Goal: Task Accomplishment & Management: Use online tool/utility

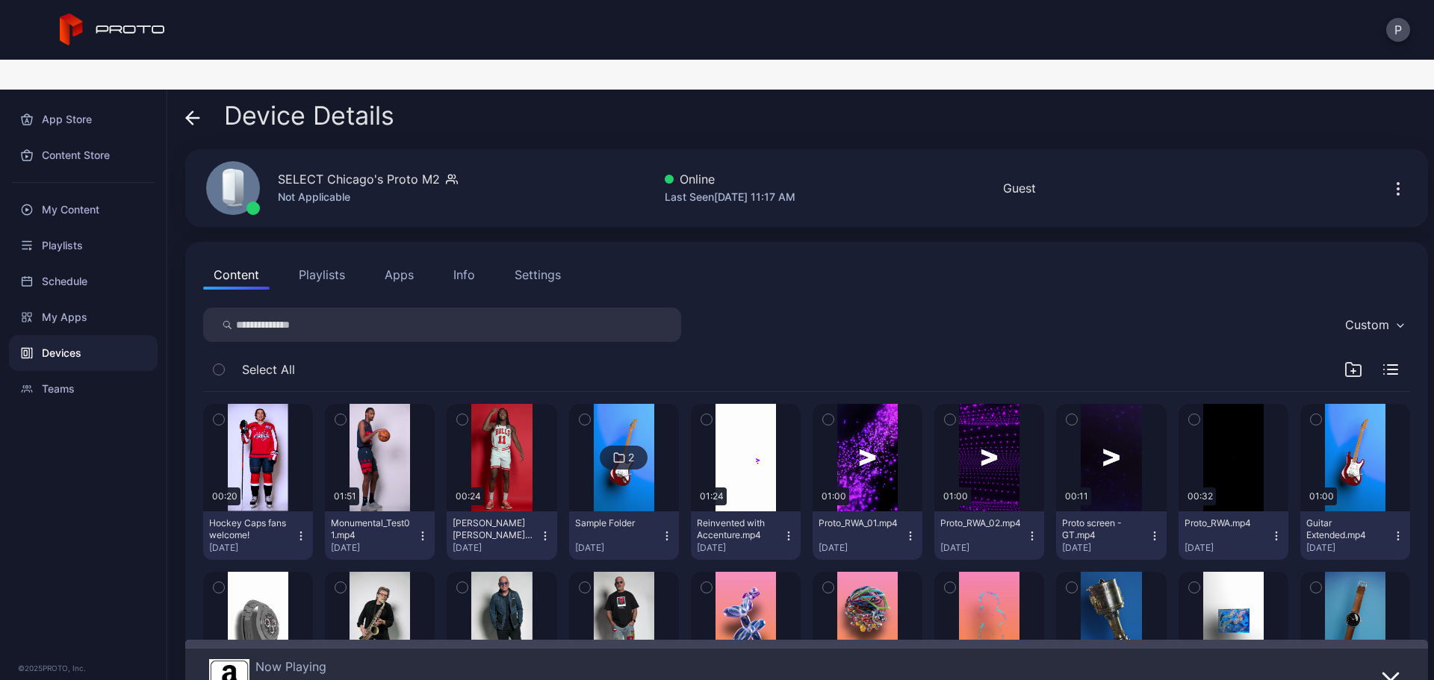
click at [373, 260] on div "Content Playlists Apps Info Settings" at bounding box center [806, 275] width 1207 height 30
click at [379, 260] on button "Apps" at bounding box center [399, 275] width 50 height 30
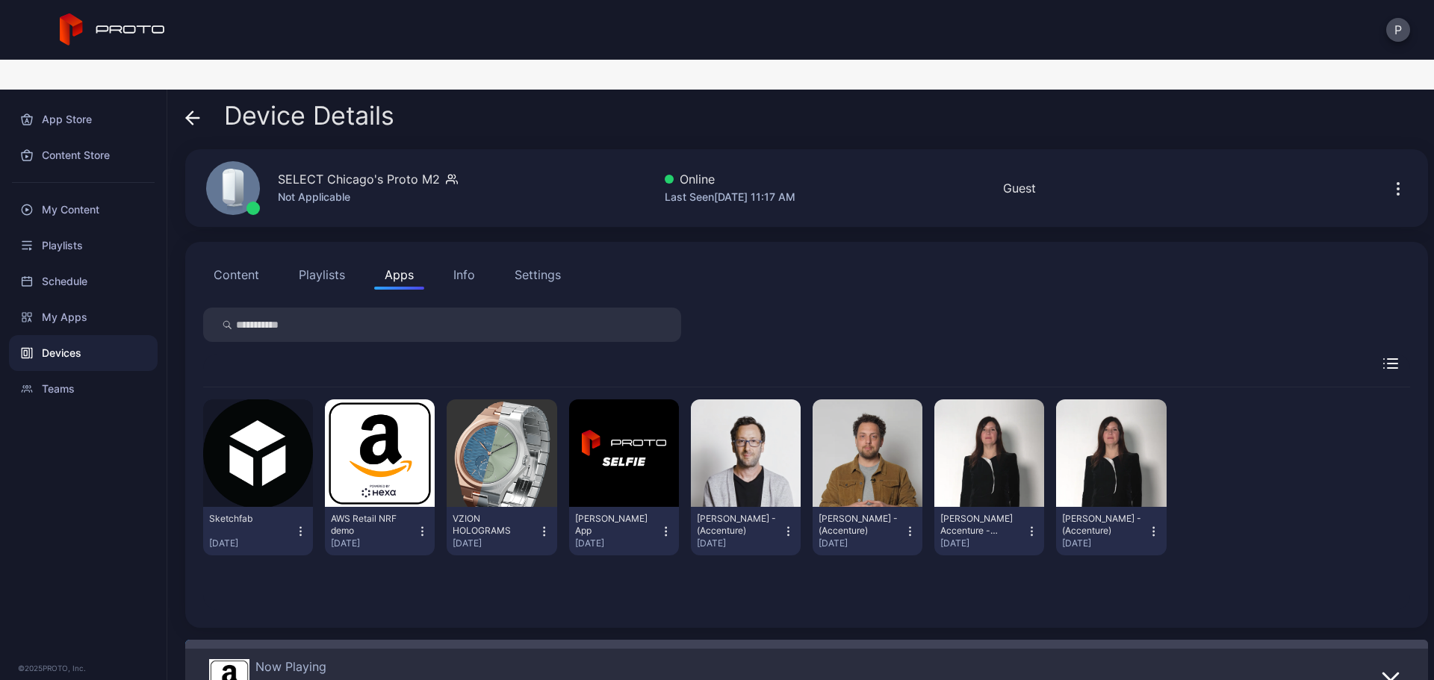
click at [542, 524] on icon "button" at bounding box center [544, 531] width 13 height 15
click at [524, 557] on button "Uninstall" at bounding box center [497, 581] width 127 height 48
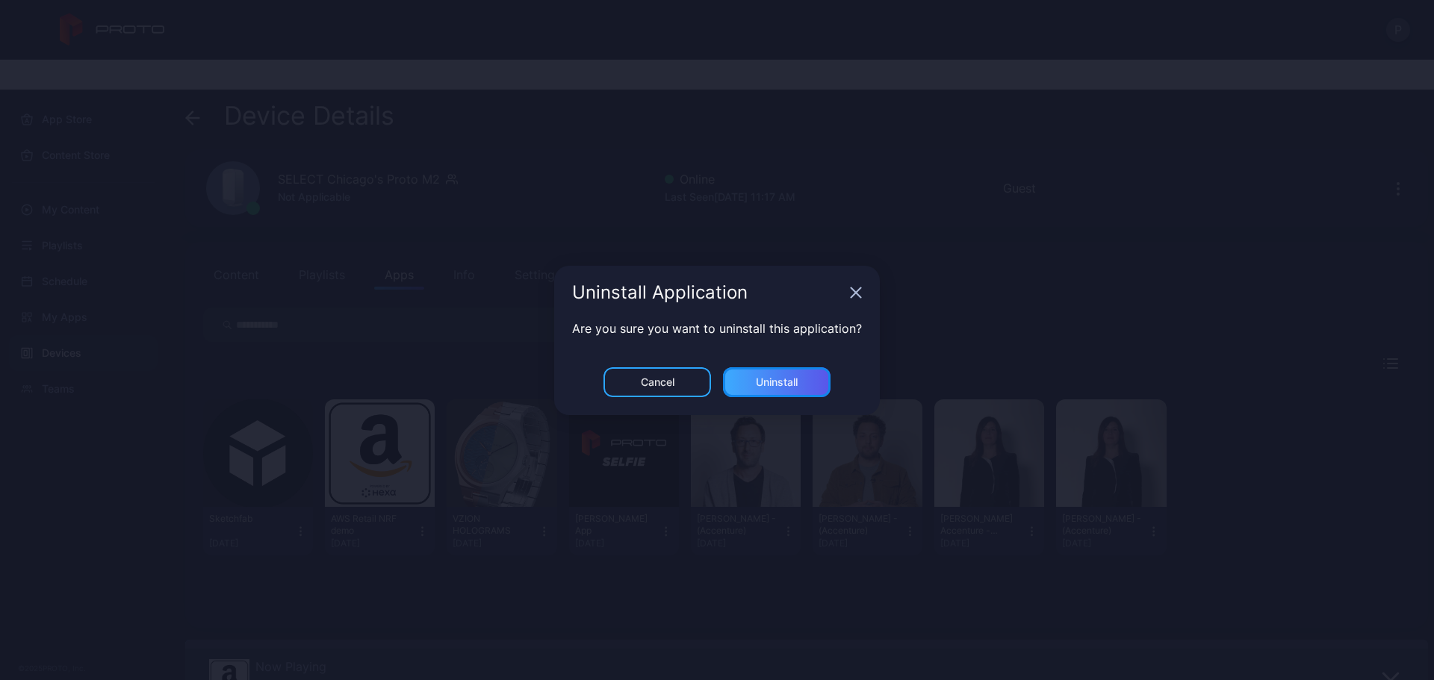
click at [783, 381] on div "Uninstall" at bounding box center [777, 382] width 42 height 12
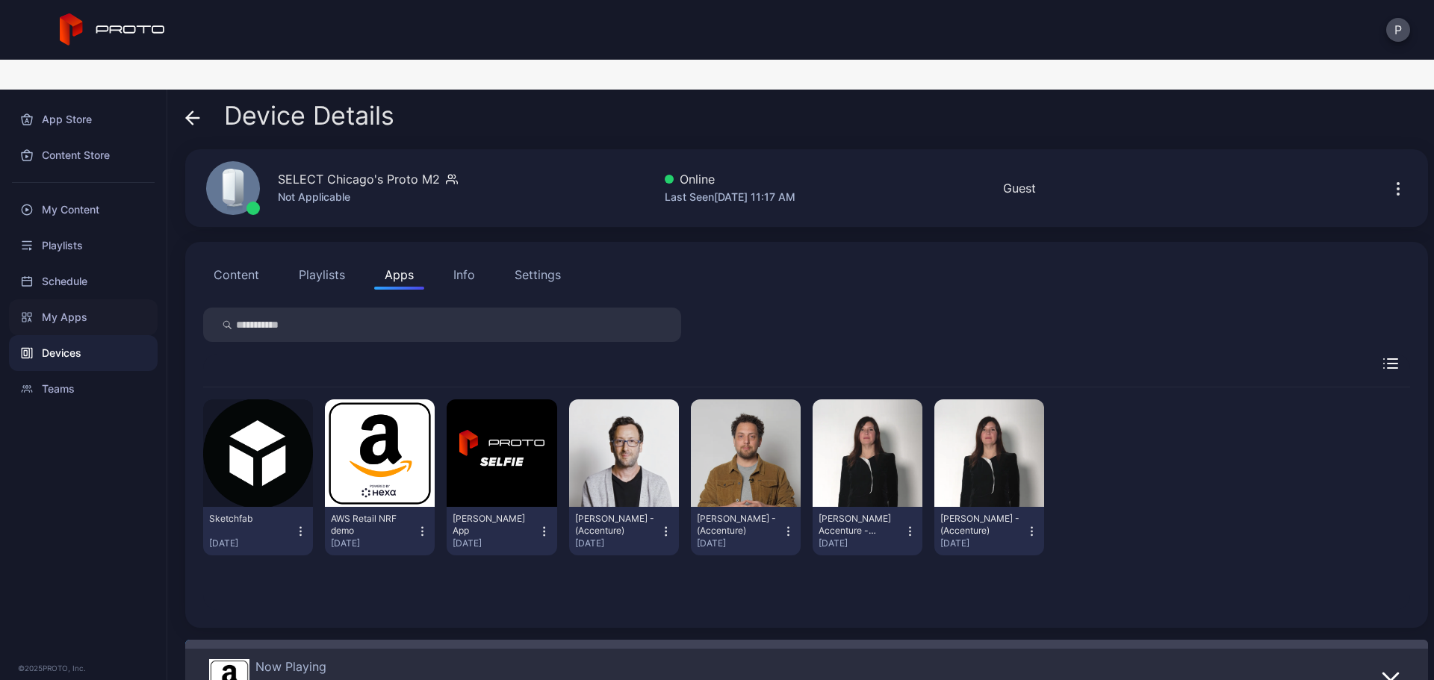
click at [110, 299] on div "My Apps" at bounding box center [83, 317] width 149 height 36
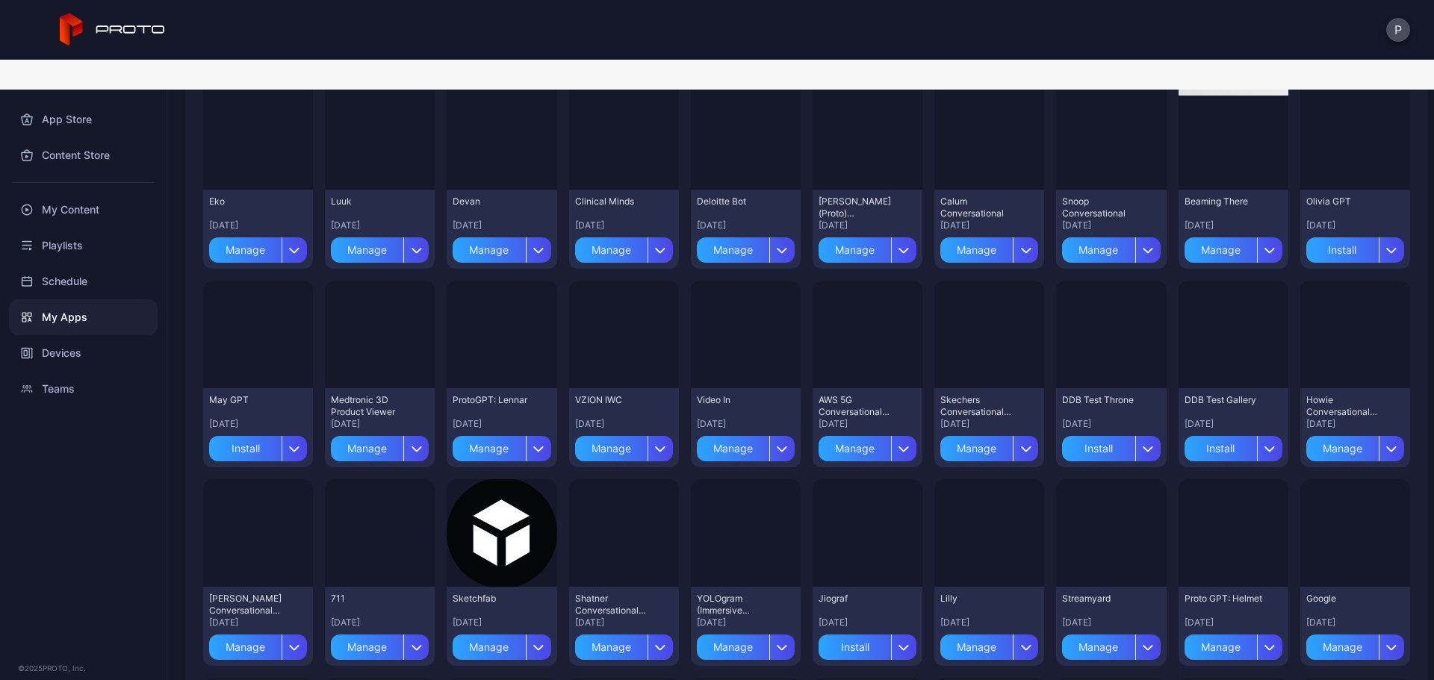
scroll to position [2353, 0]
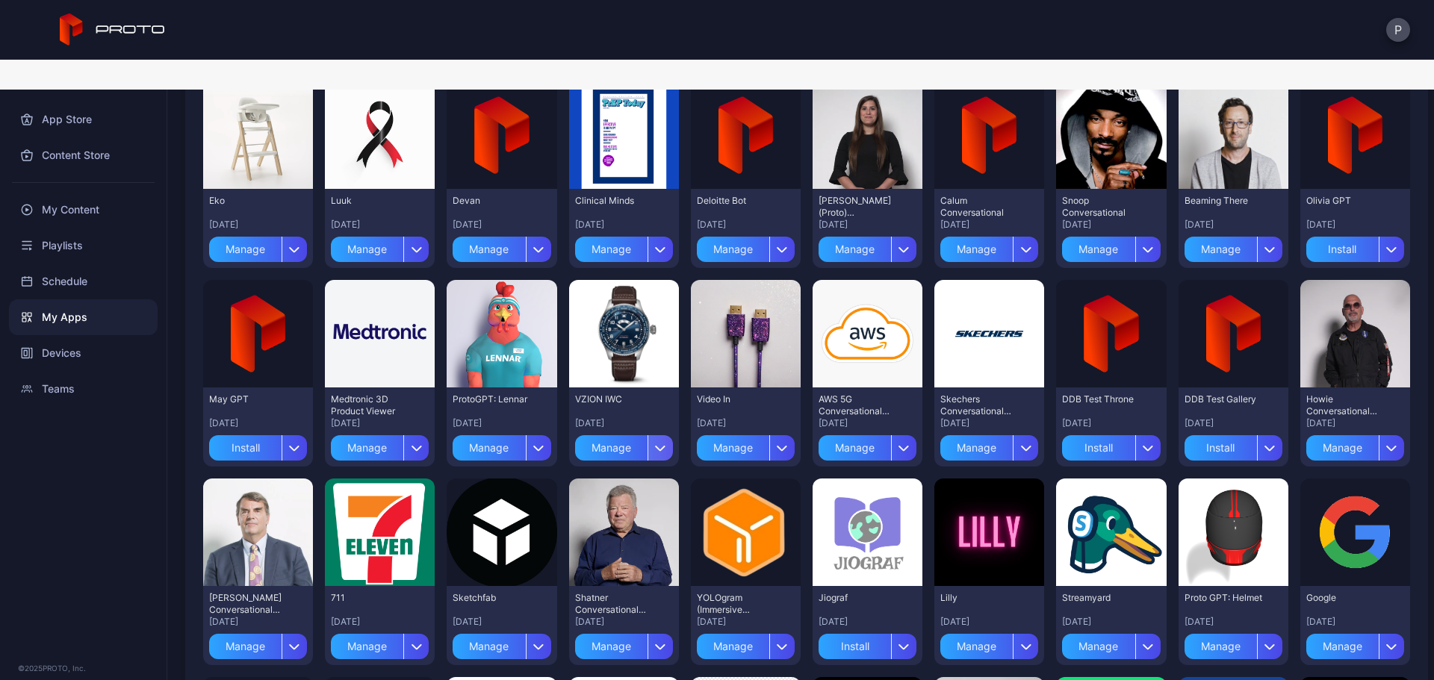
click at [658, 435] on div "button" at bounding box center [659, 447] width 25 height 25
click at [671, 475] on button "Install" at bounding box center [617, 492] width 127 height 48
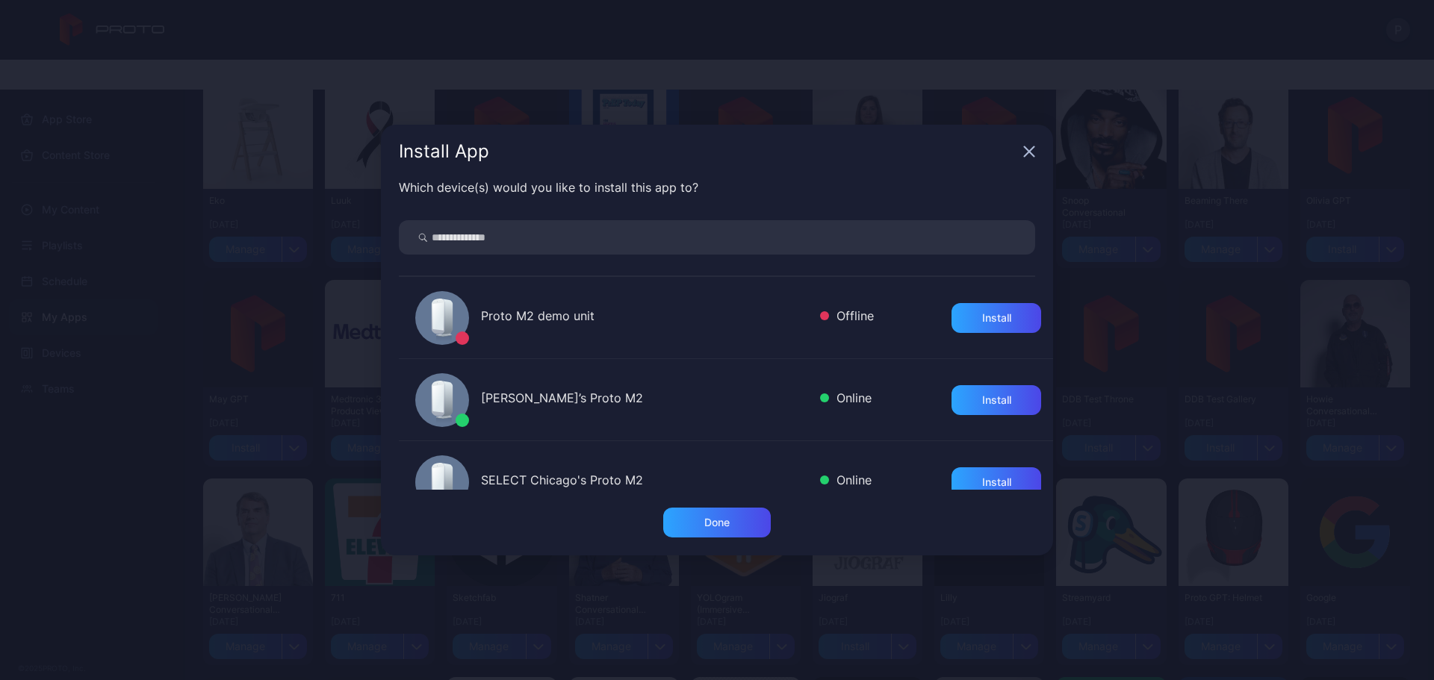
click at [718, 244] on input "search" at bounding box center [717, 237] width 636 height 34
type input "*"
type input "******"
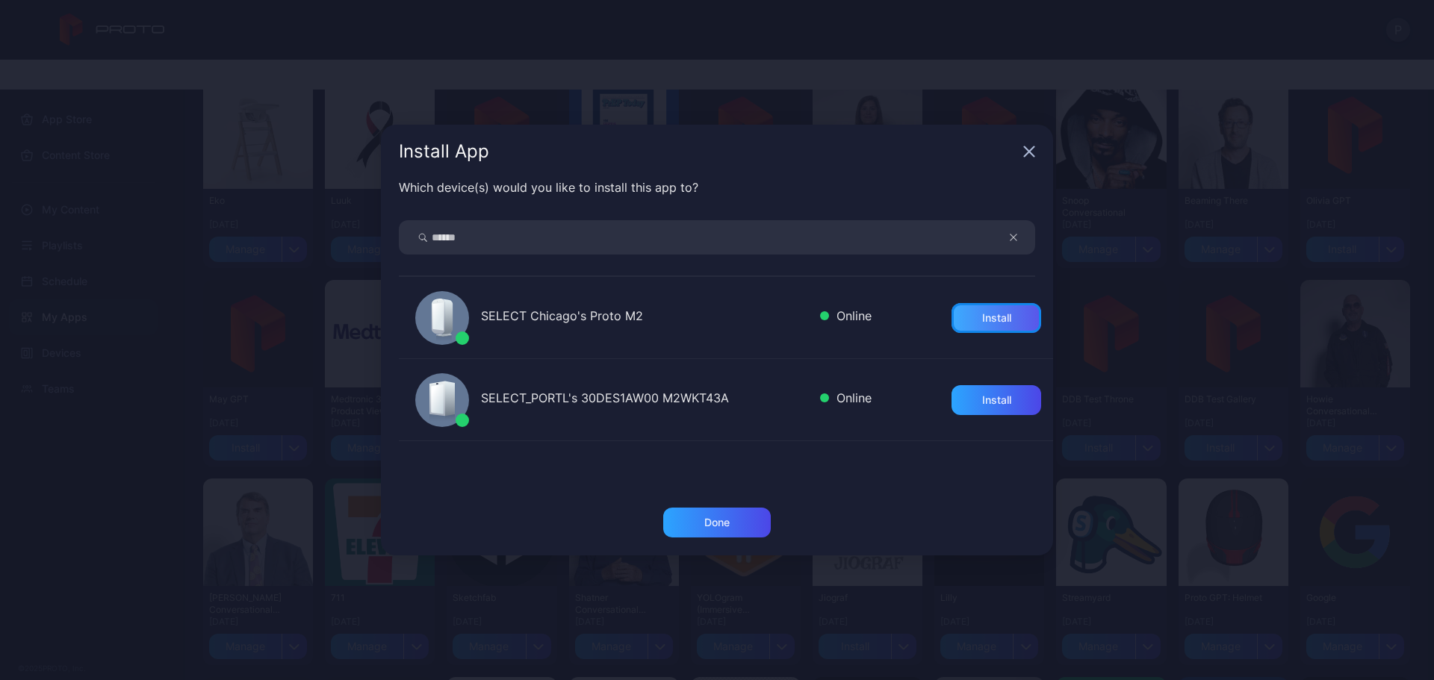
click at [988, 307] on div "Install" at bounding box center [996, 318] width 90 height 30
click at [724, 538] on div "Done" at bounding box center [717, 532] width 672 height 48
click at [726, 536] on div "Done" at bounding box center [717, 523] width 108 height 30
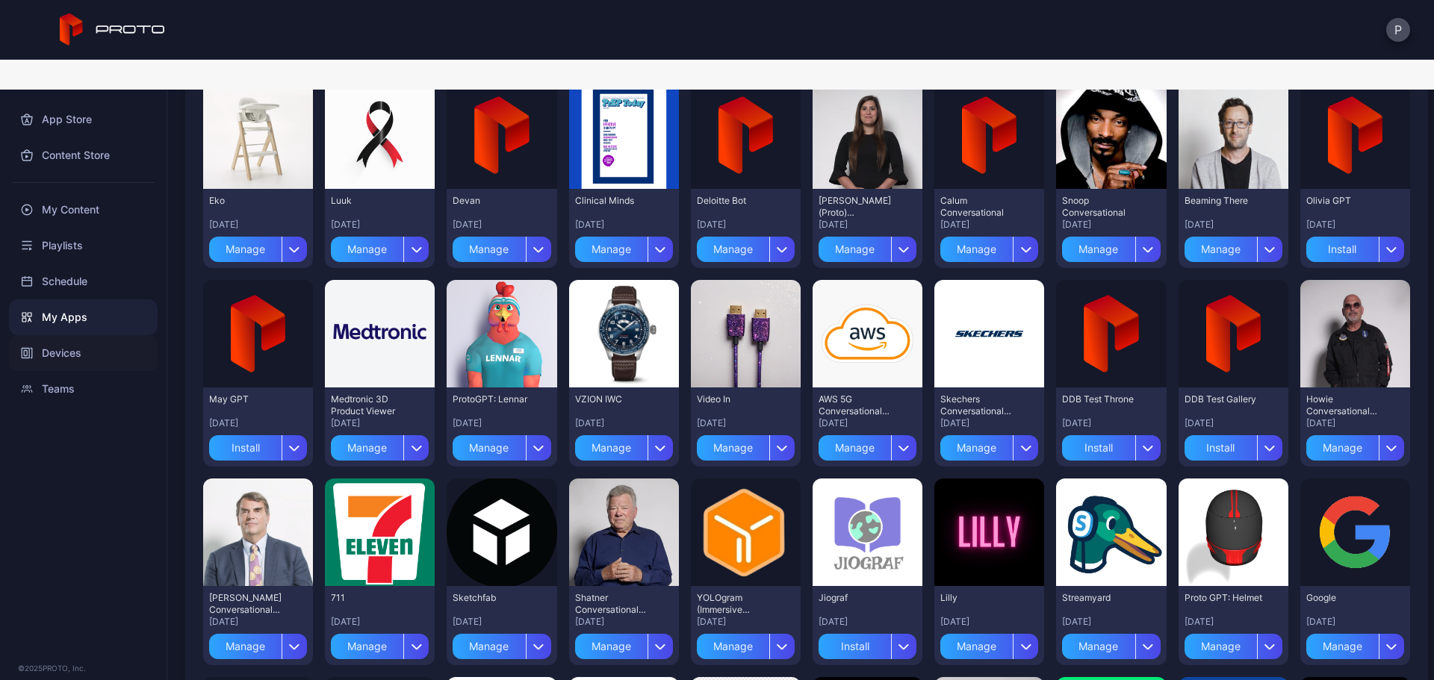
click at [74, 335] on div "Devices" at bounding box center [83, 353] width 149 height 36
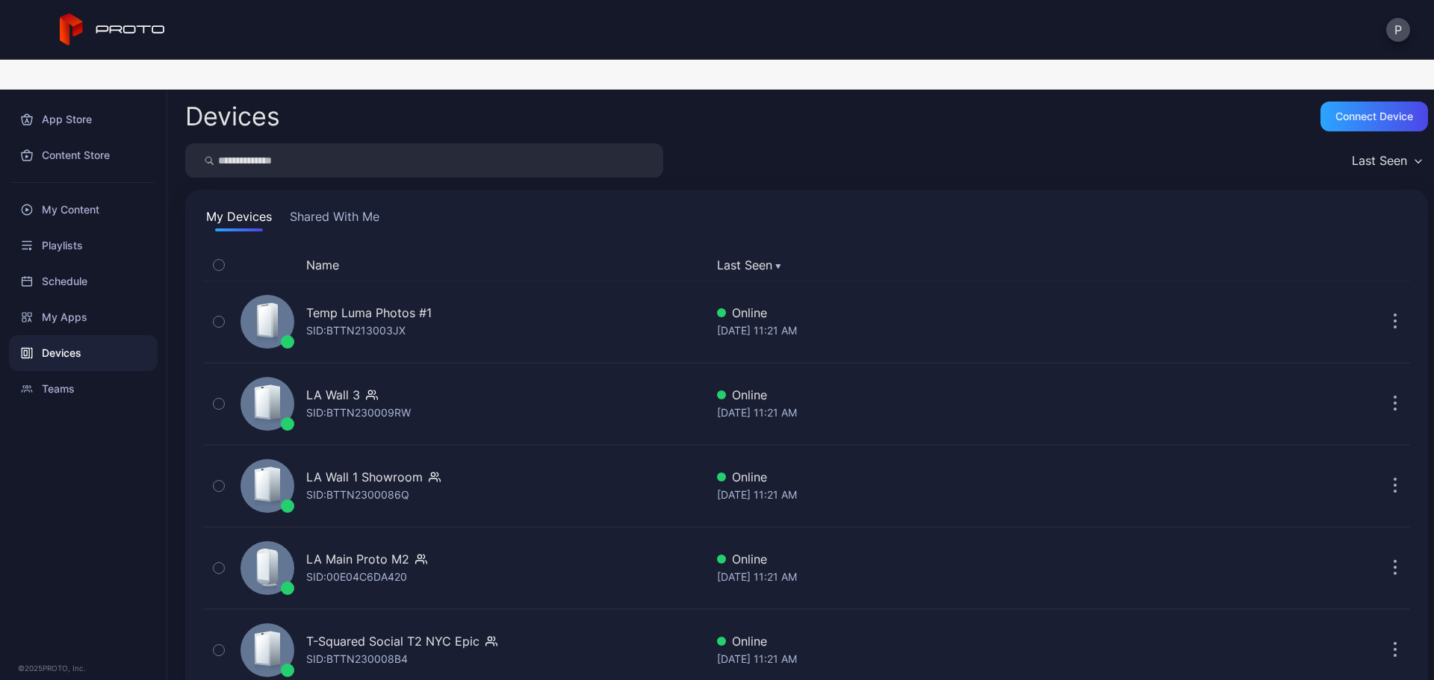
click at [420, 109] on div "Devices Connect device Last Seen My Devices Shared With Me Name Last Seen Temp …" at bounding box center [800, 400] width 1266 height 620
click at [425, 143] on input "search" at bounding box center [424, 160] width 478 height 34
type input "*"
type input "******"
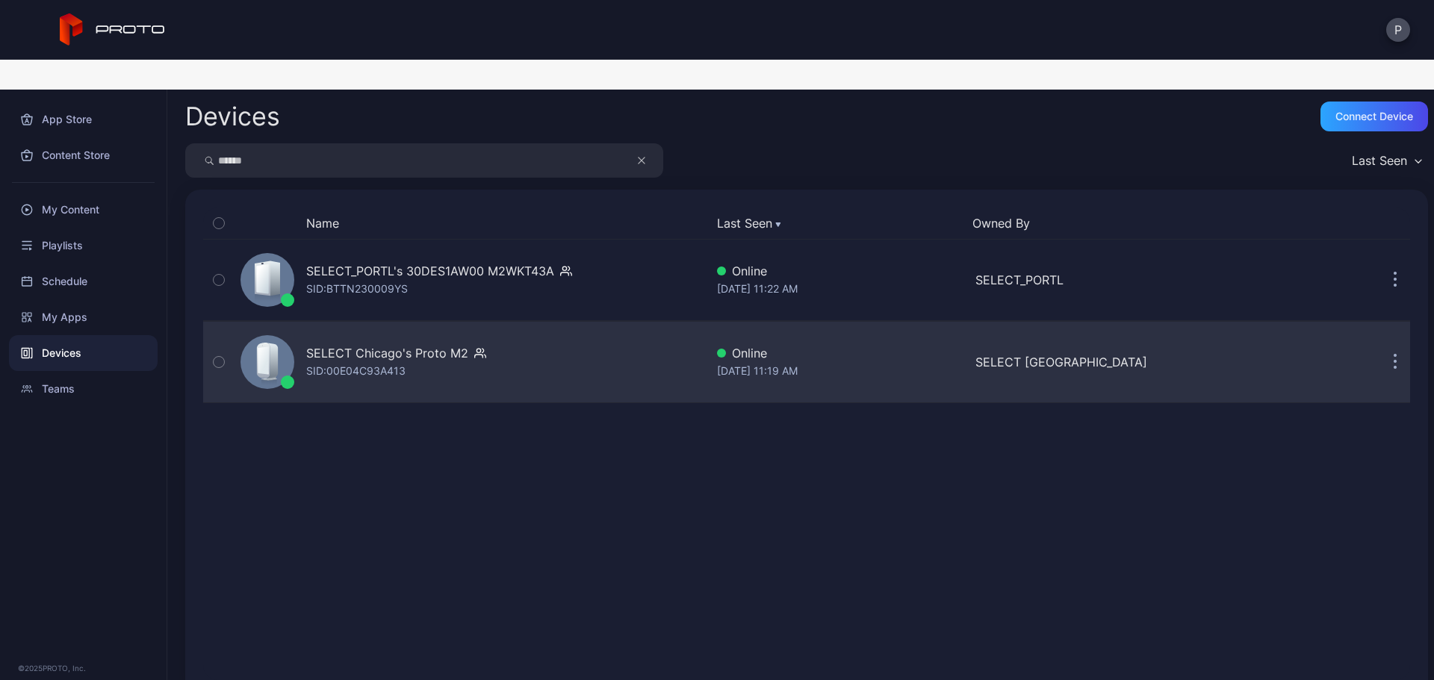
click at [533, 364] on div "SELECT Chicago's Proto M2 SID: 00E04C93A413" at bounding box center [469, 362] width 470 height 75
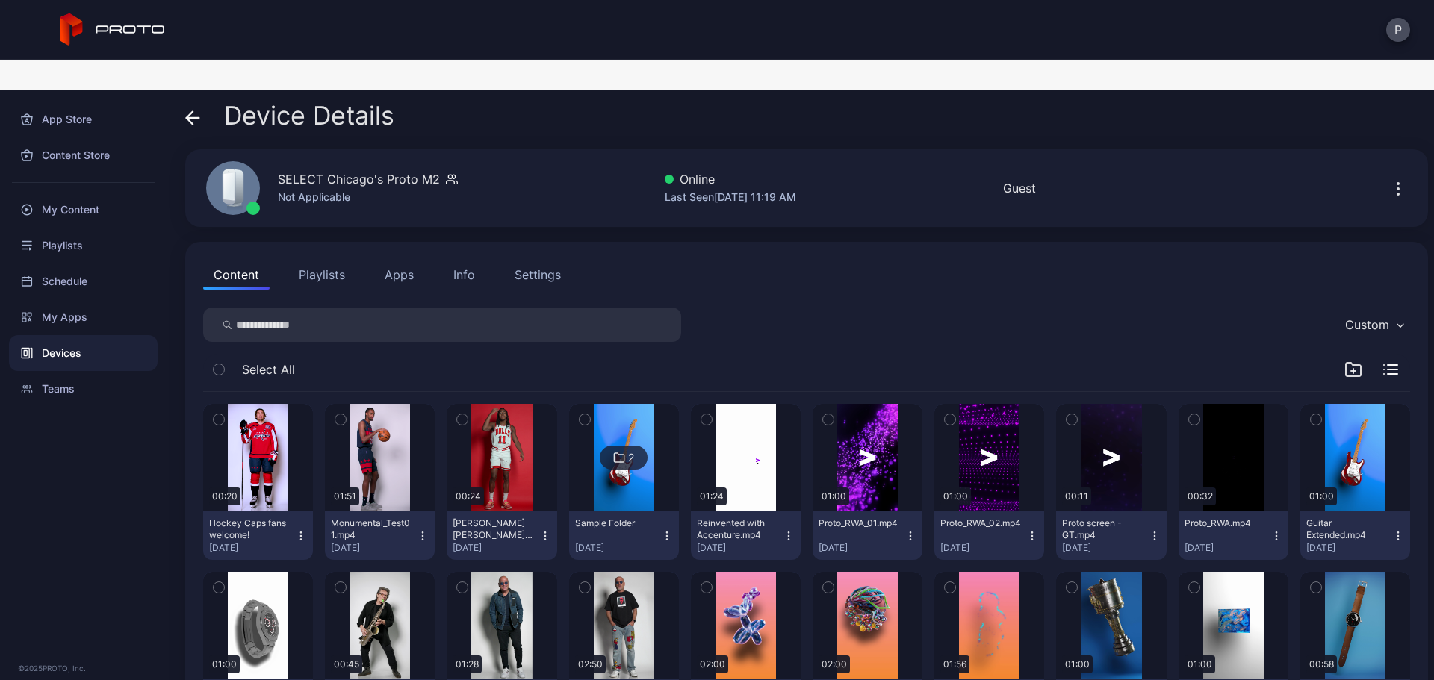
click at [391, 260] on button "Apps" at bounding box center [399, 275] width 50 height 30
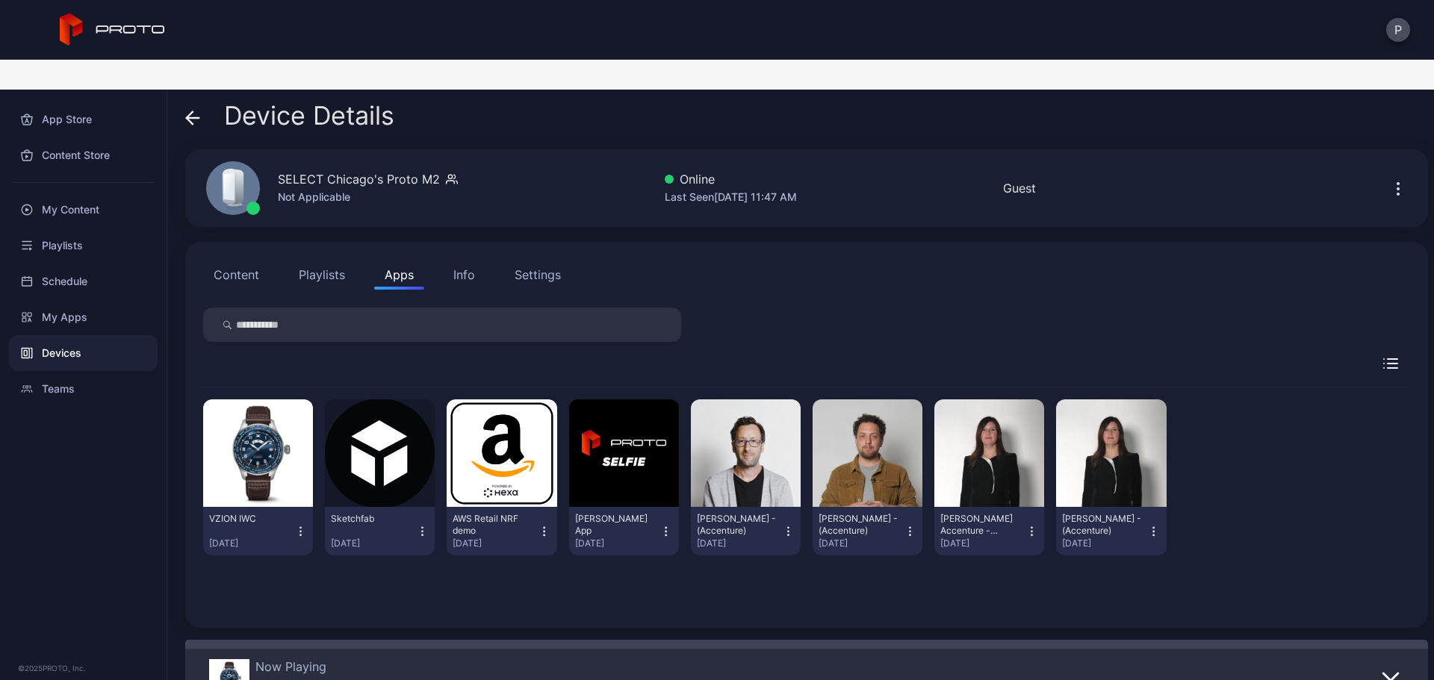
click at [239, 260] on button "Content" at bounding box center [236, 275] width 66 height 30
